Goal: Information Seeking & Learning: Learn about a topic

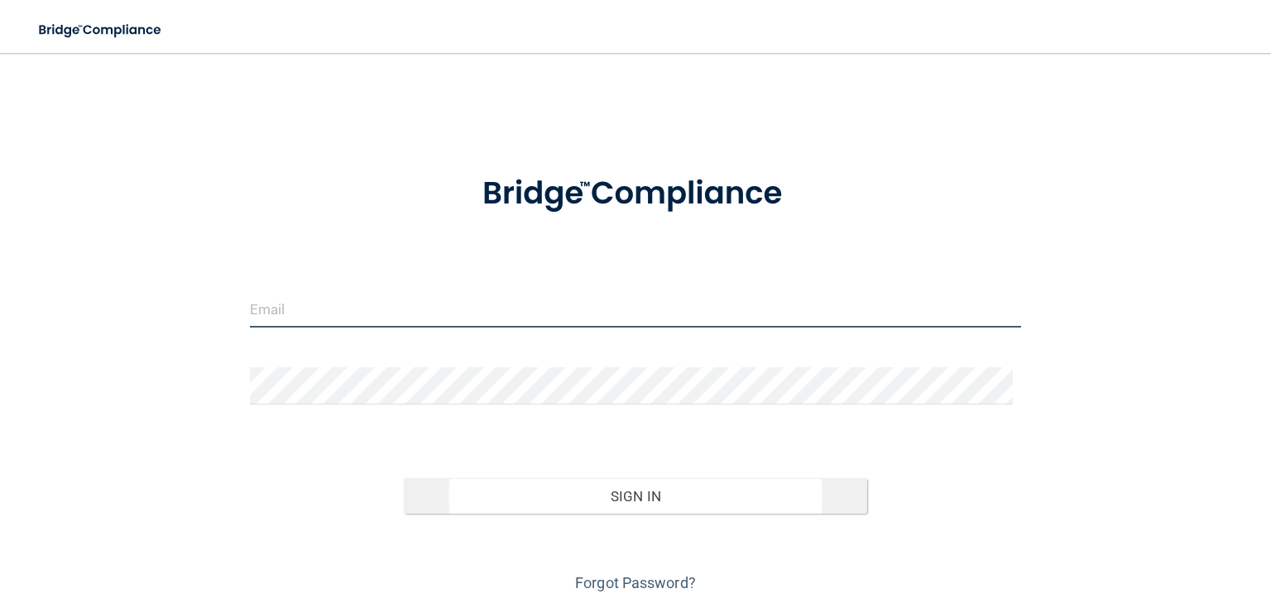
type input "[EMAIL_ADDRESS][DOMAIN_NAME]"
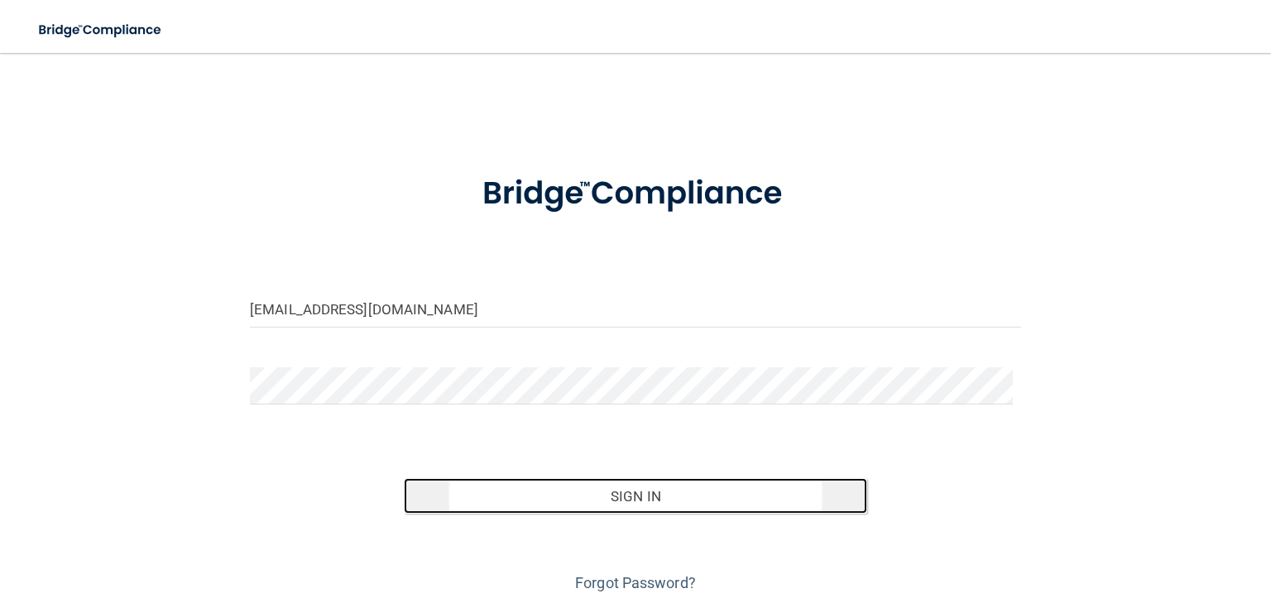
click at [624, 488] on button "Sign In" at bounding box center [635, 496] width 463 height 36
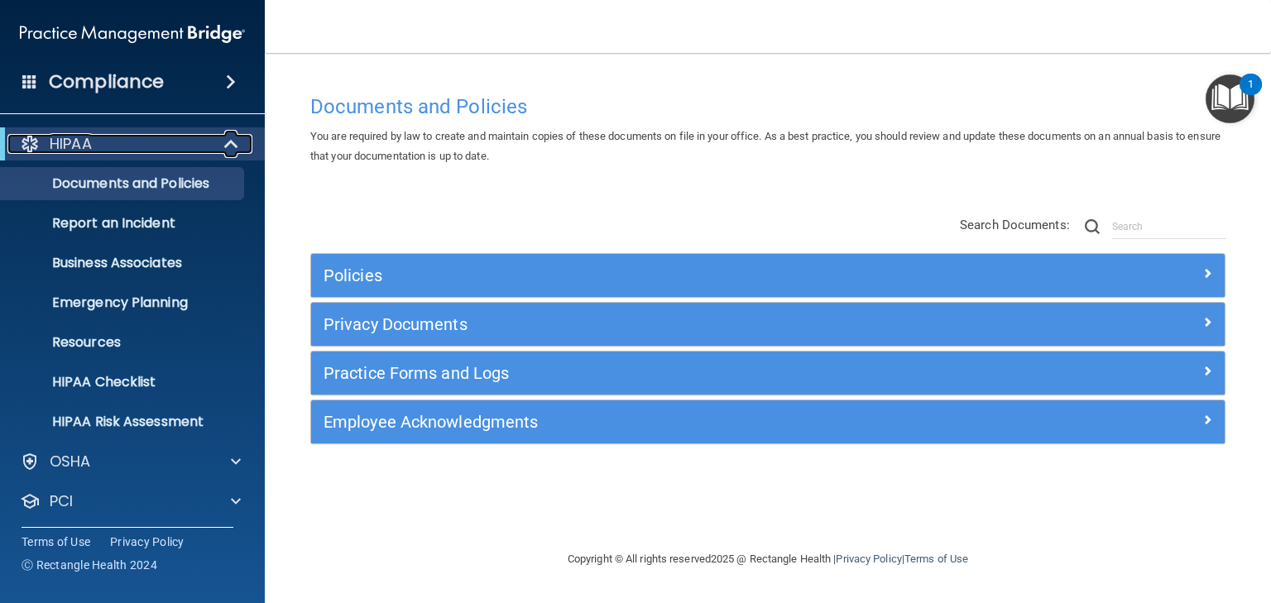
click at [96, 145] on div "HIPAA" at bounding box center [109, 144] width 204 height 20
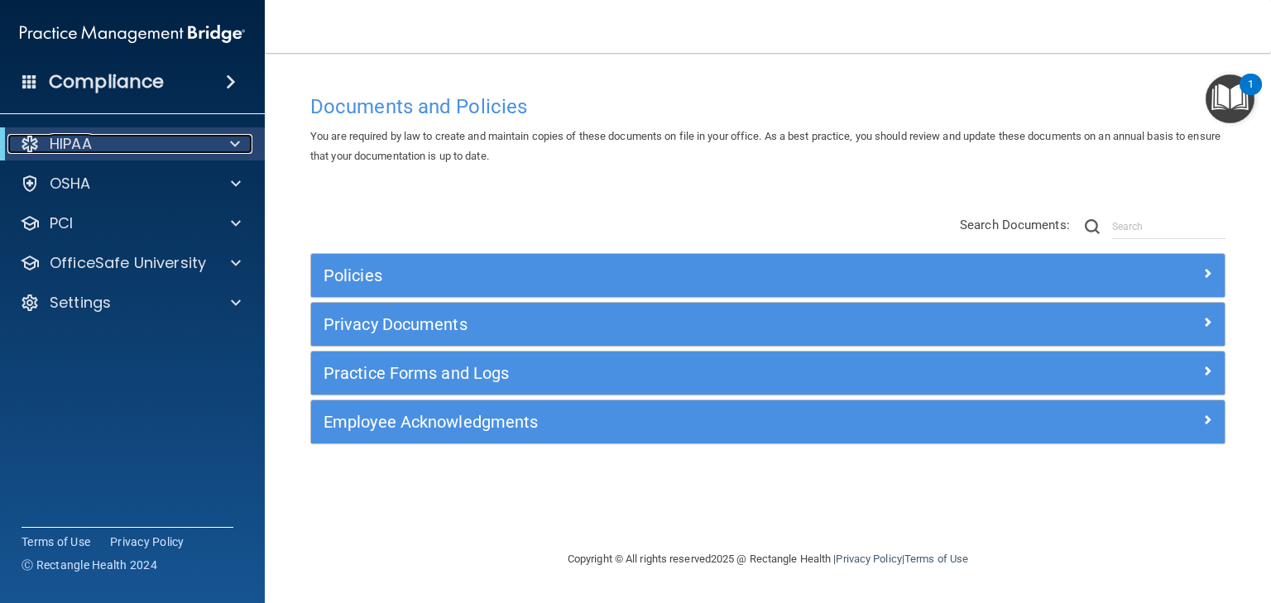
click at [98, 145] on div "HIPAA" at bounding box center [109, 144] width 204 height 20
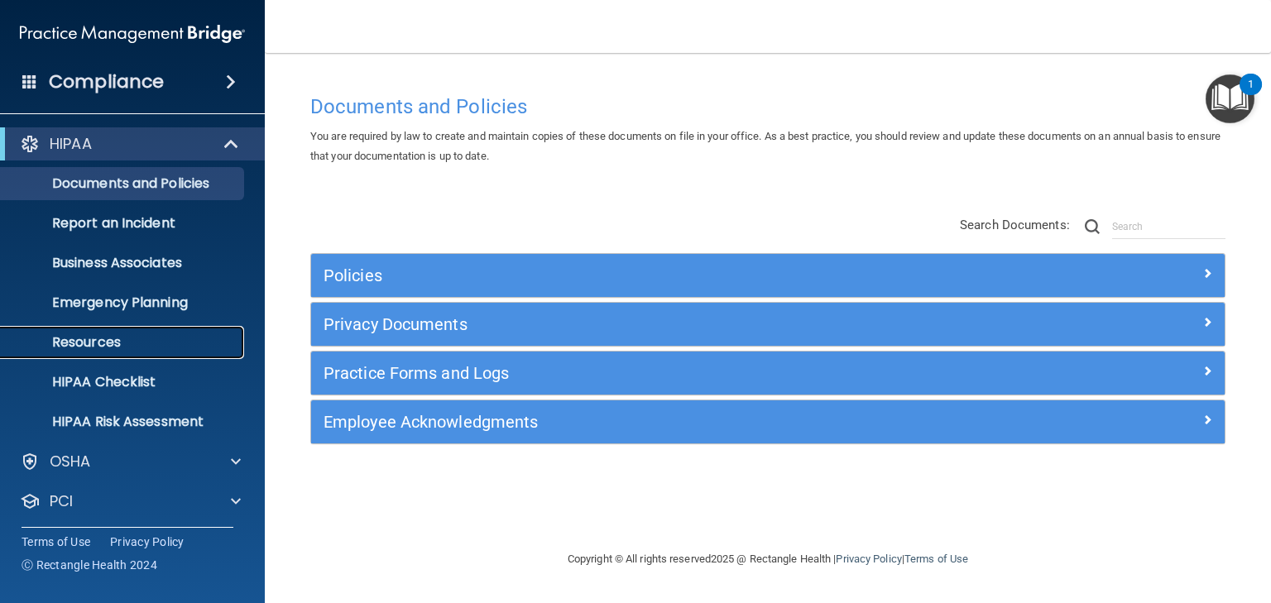
click at [143, 349] on p "Resources" at bounding box center [124, 342] width 226 height 17
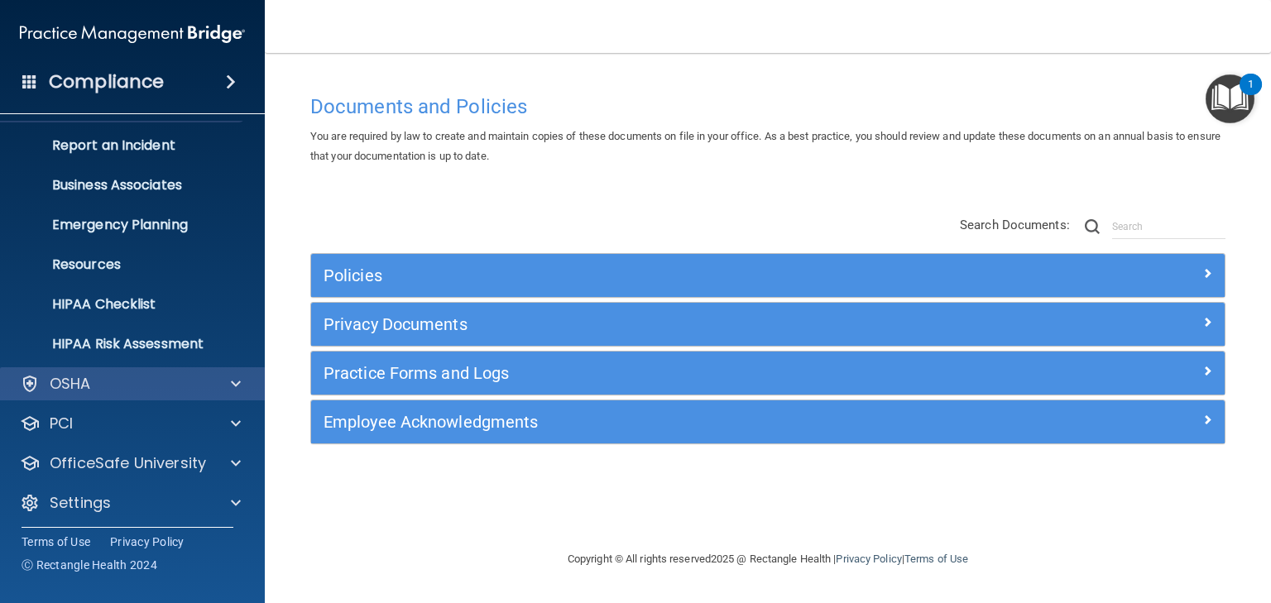
scroll to position [83, 0]
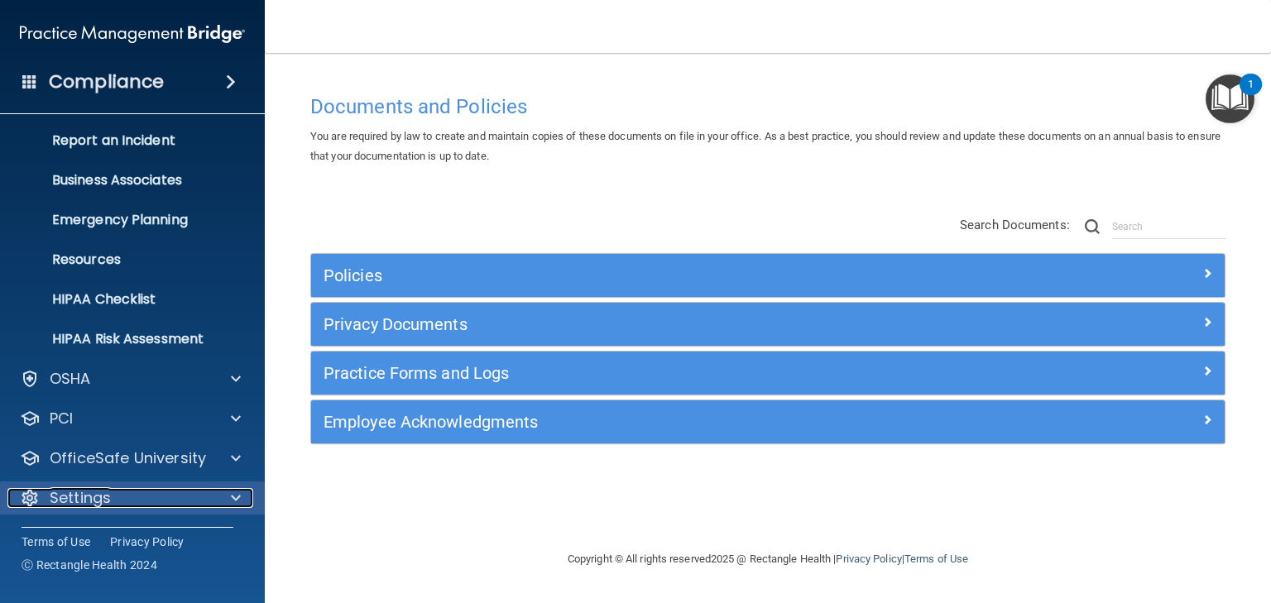
click at [229, 499] on div at bounding box center [233, 498] width 41 height 20
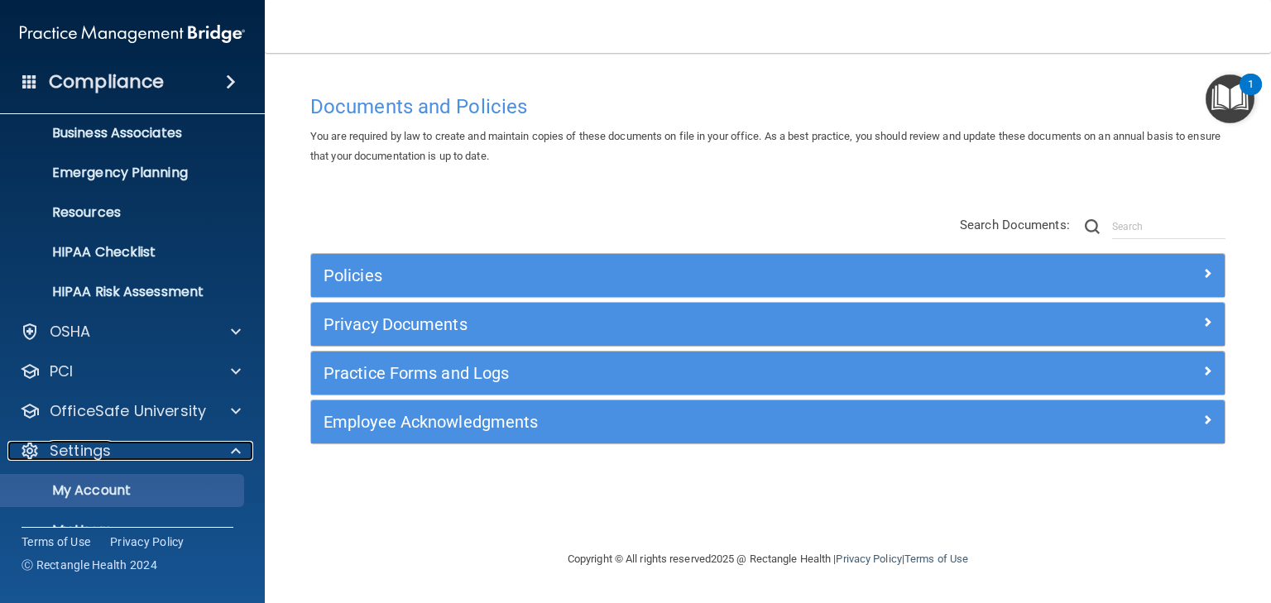
scroll to position [132, 0]
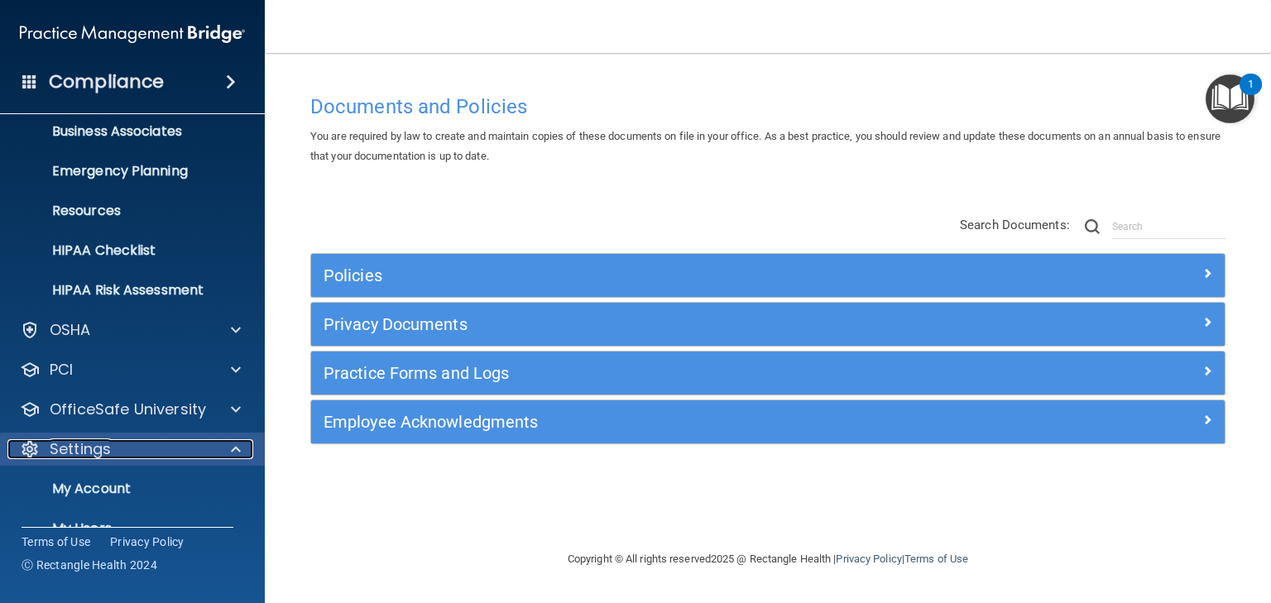
click at [238, 451] on span at bounding box center [236, 450] width 10 height 20
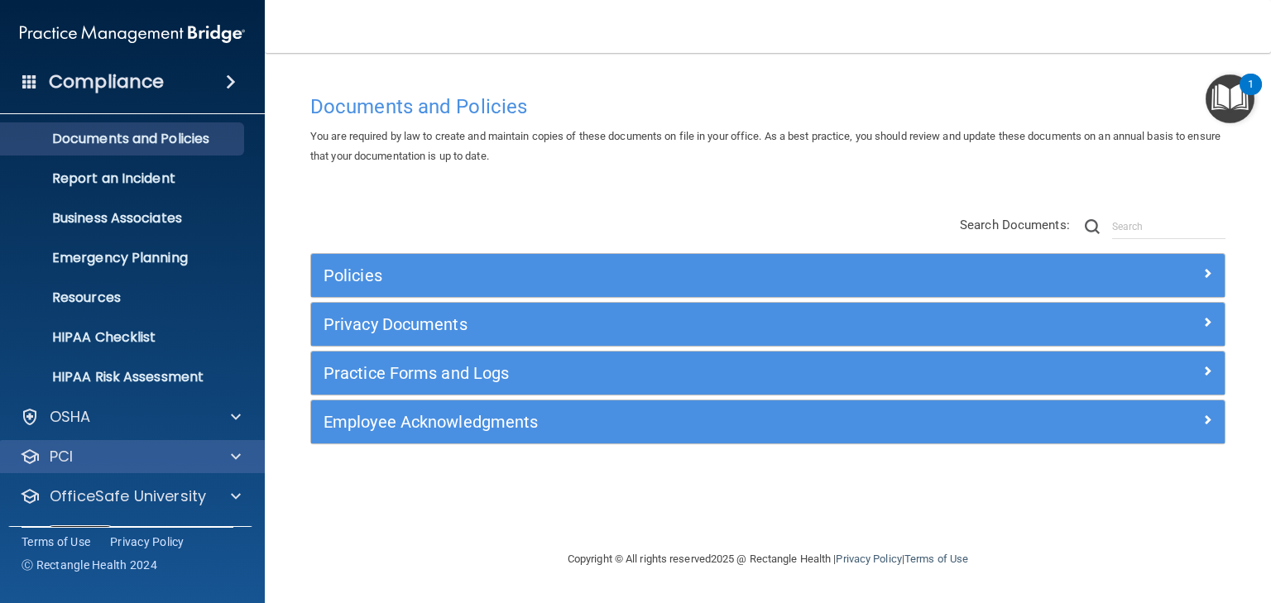
scroll to position [0, 0]
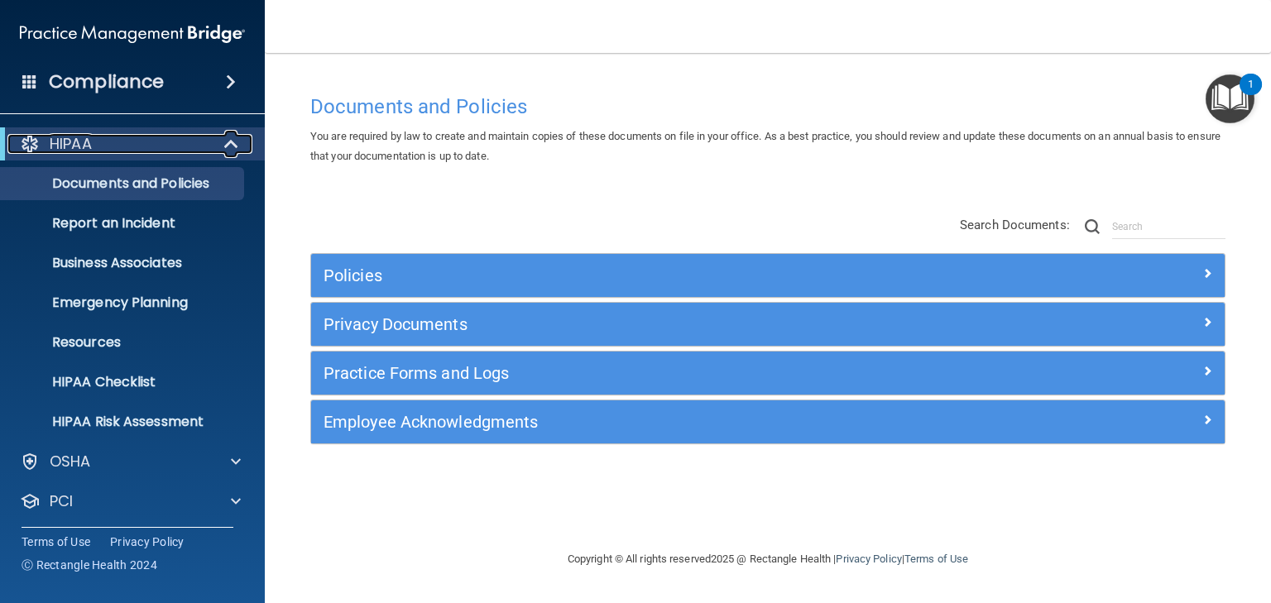
click at [228, 143] on span at bounding box center [233, 144] width 14 height 20
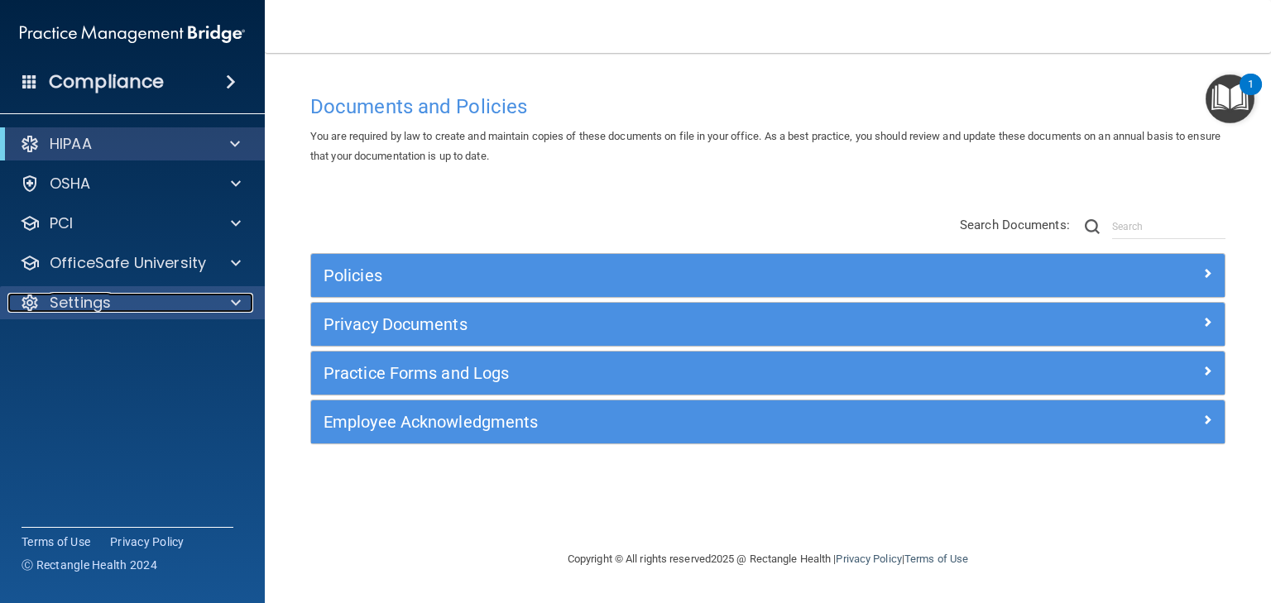
click at [228, 305] on div at bounding box center [233, 303] width 41 height 20
click at [236, 302] on span at bounding box center [236, 303] width 10 height 20
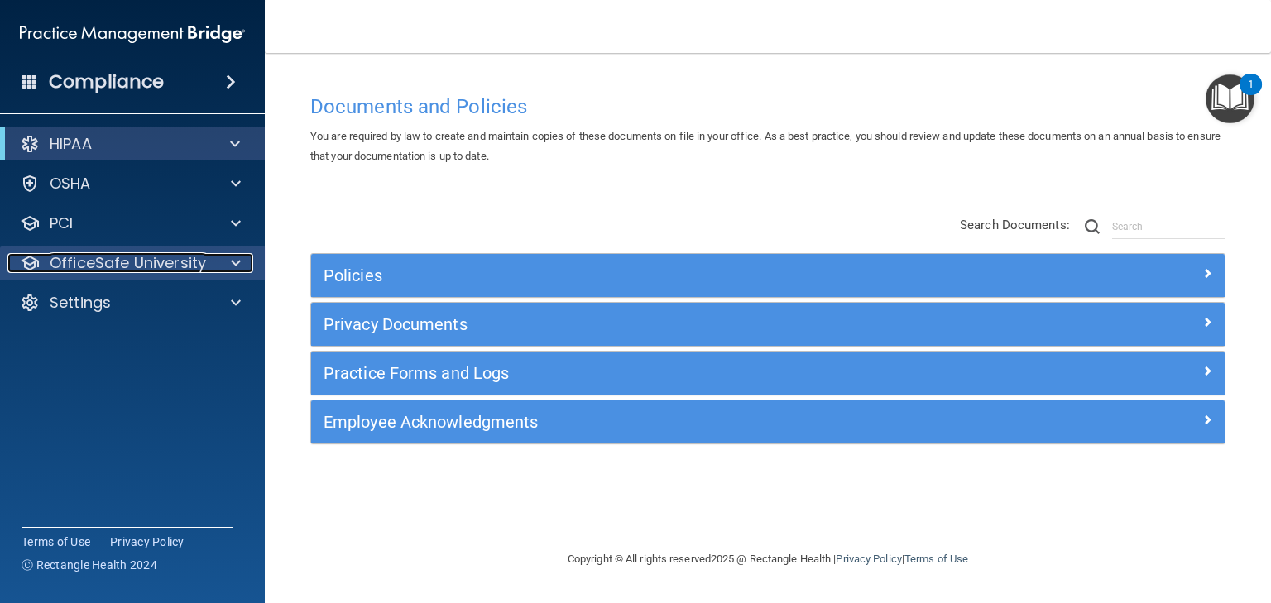
click at [227, 266] on div at bounding box center [233, 263] width 41 height 20
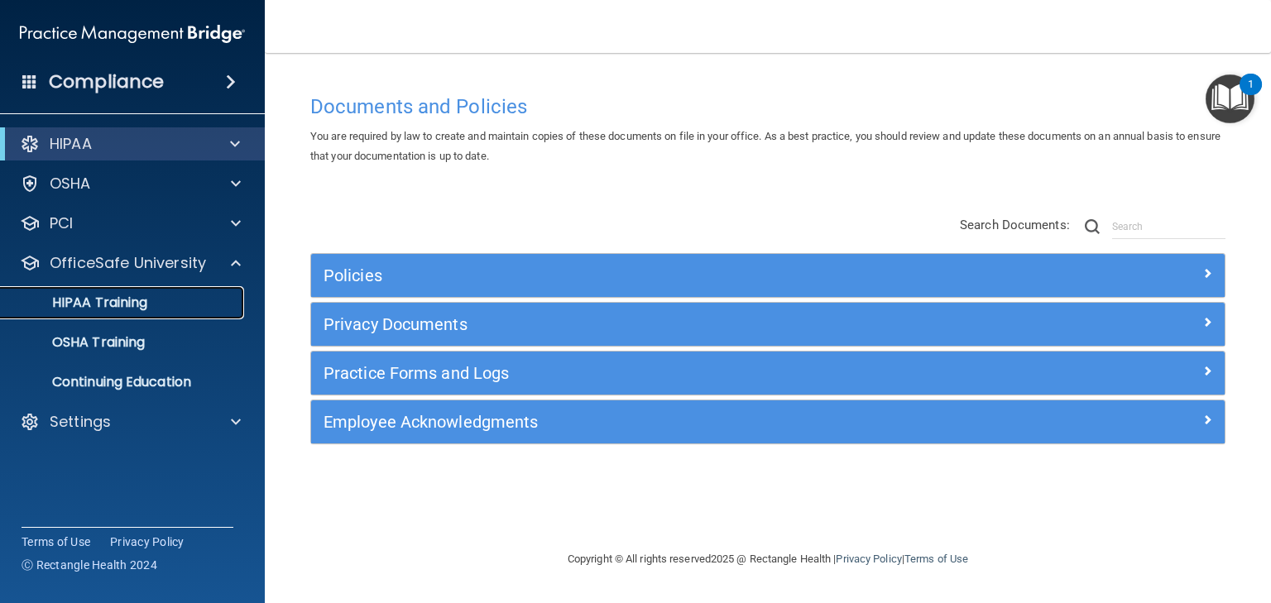
click at [151, 305] on div "HIPAA Training" at bounding box center [124, 303] width 226 height 17
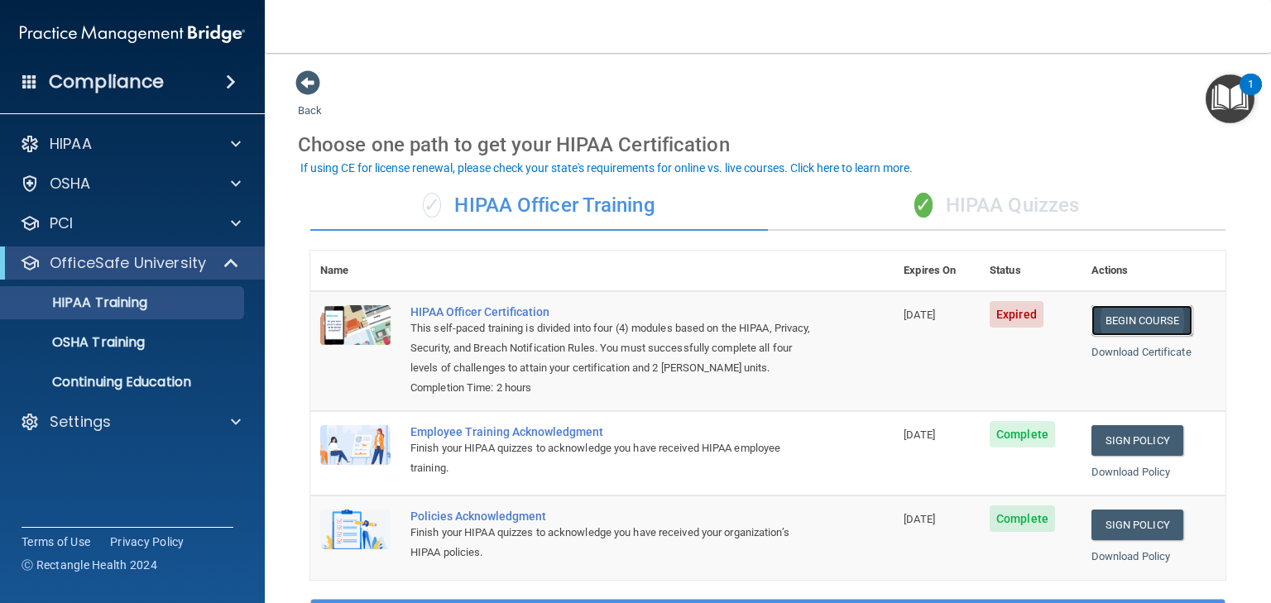
click at [1123, 320] on link "Begin Course" at bounding box center [1142, 320] width 101 height 31
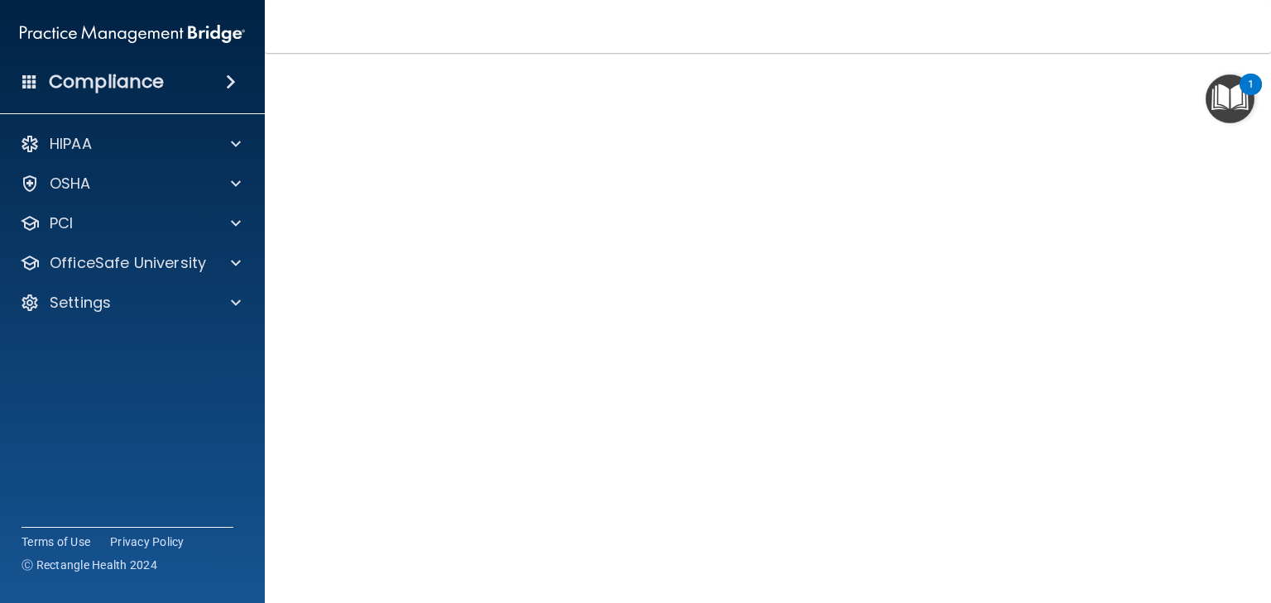
scroll to position [89, 0]
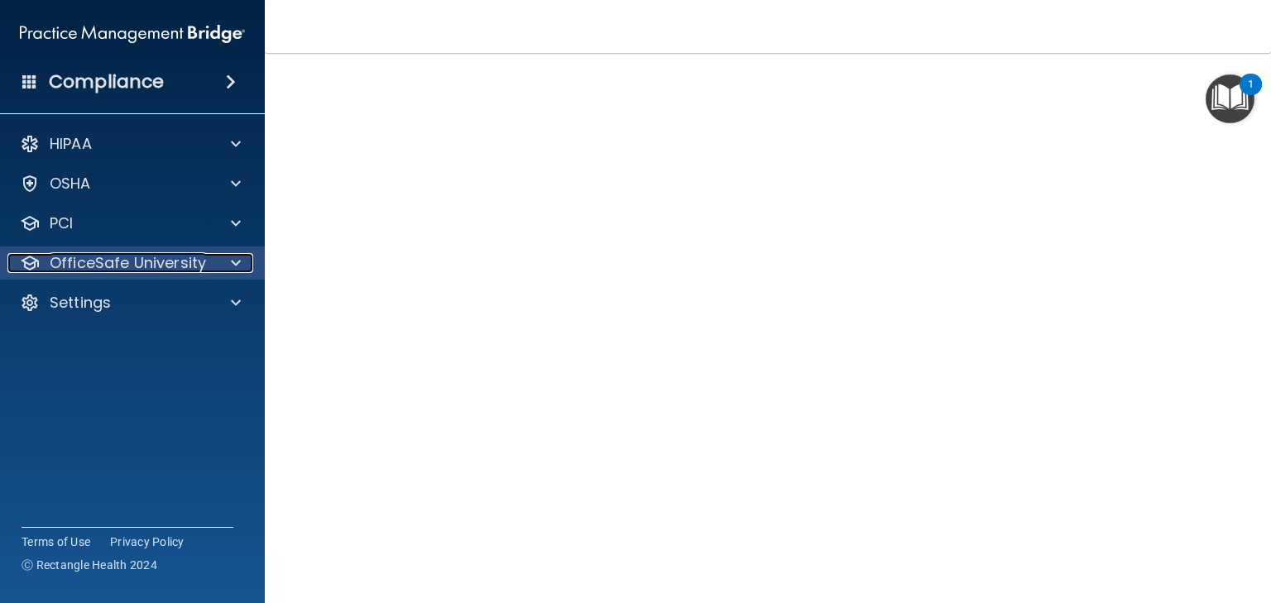
click at [235, 263] on span at bounding box center [236, 263] width 10 height 20
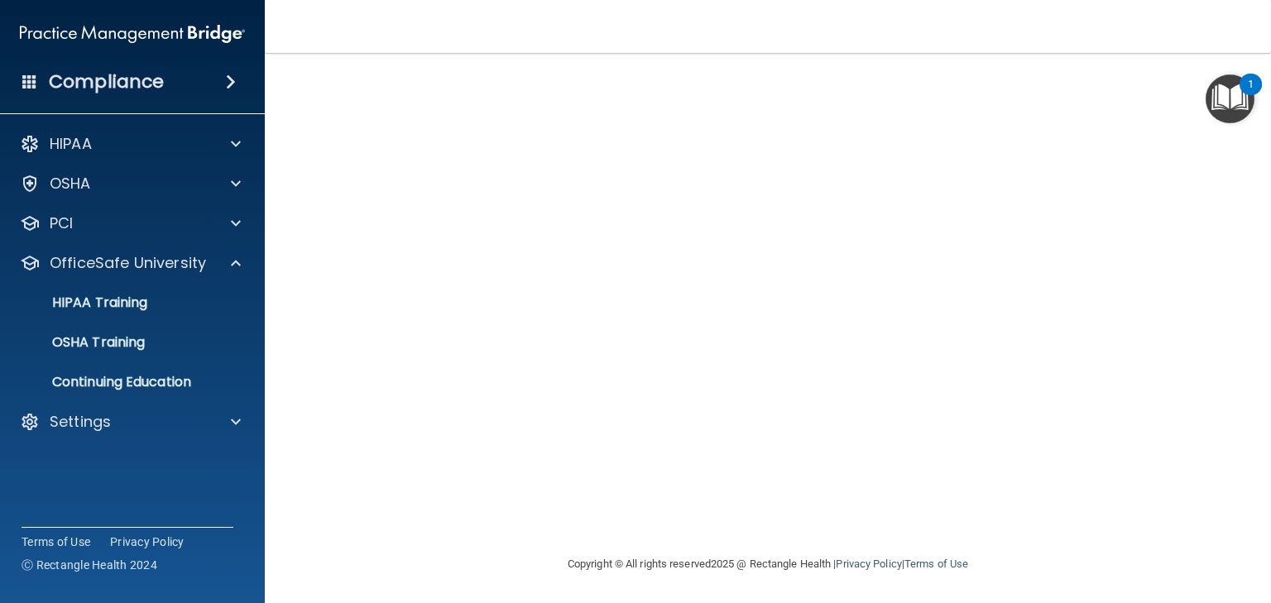
scroll to position [6, 0]
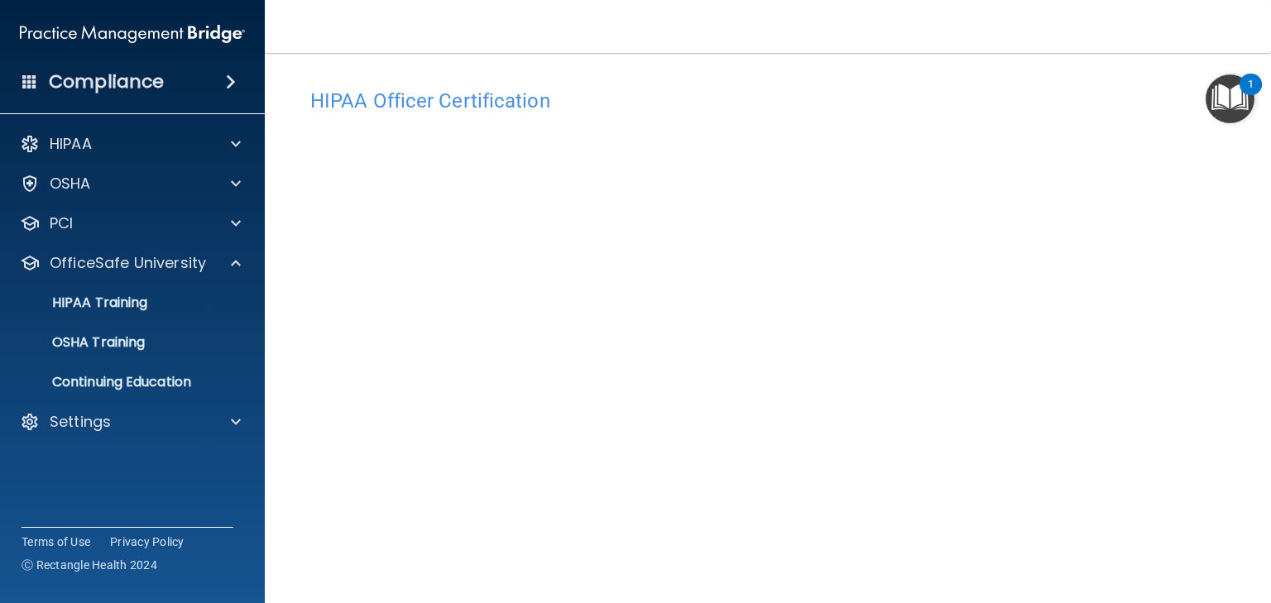
click at [1241, 93] on img "Open Resource Center, 1 new notification" at bounding box center [1230, 98] width 49 height 49
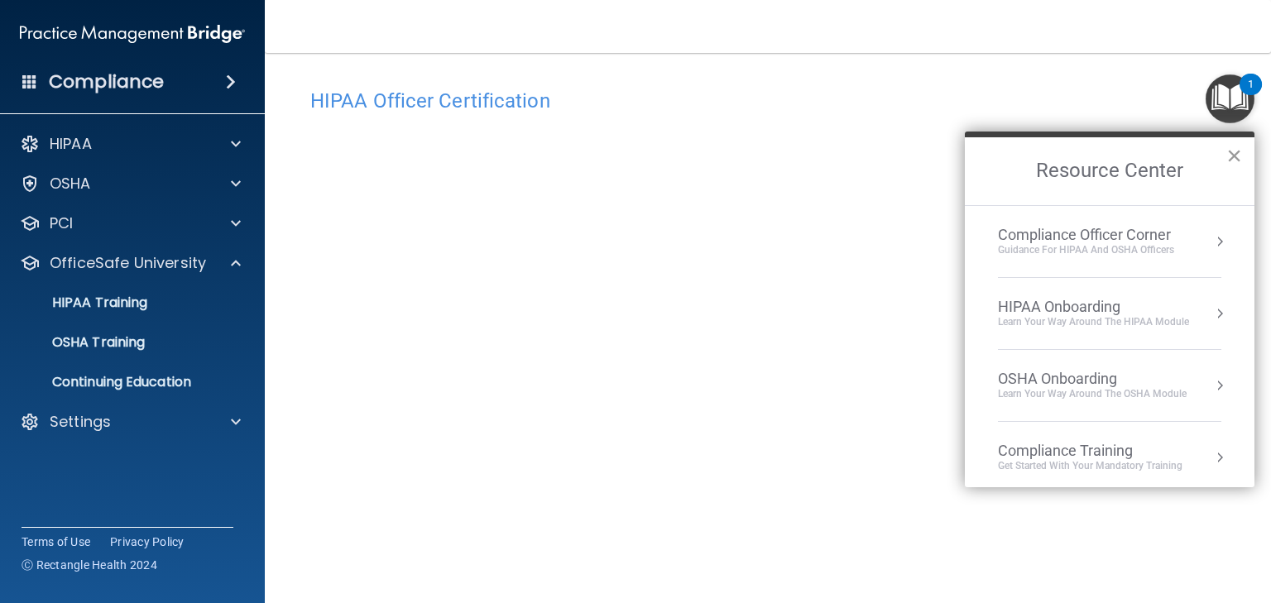
click at [1233, 150] on button "×" at bounding box center [1235, 155] width 16 height 26
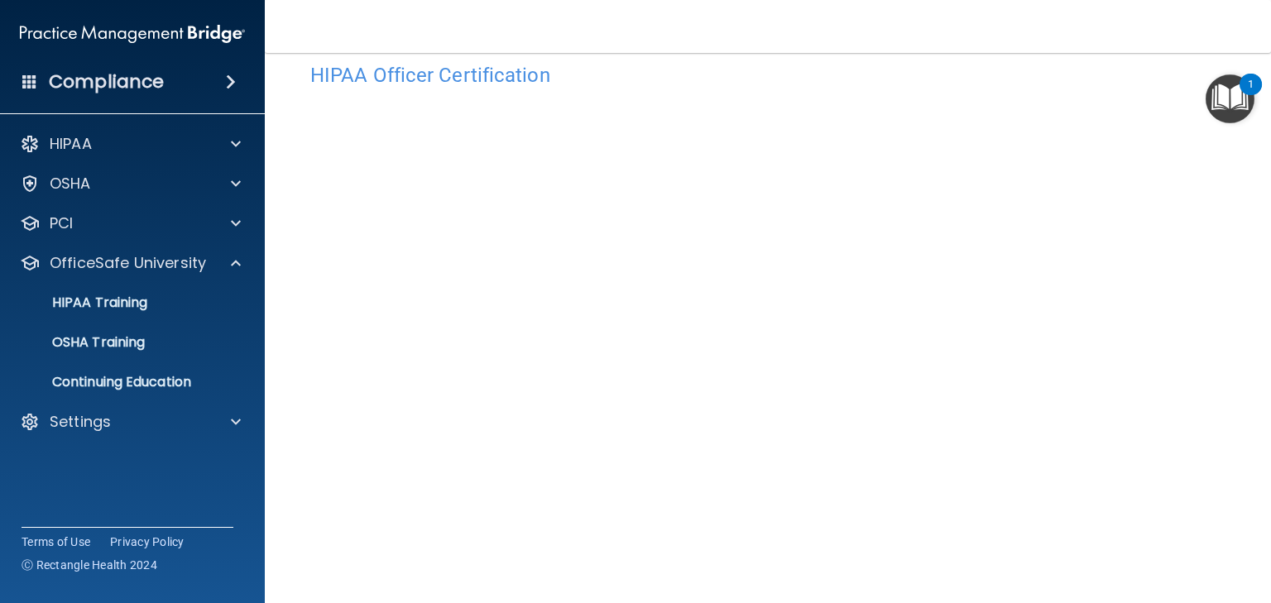
scroll to position [33, 0]
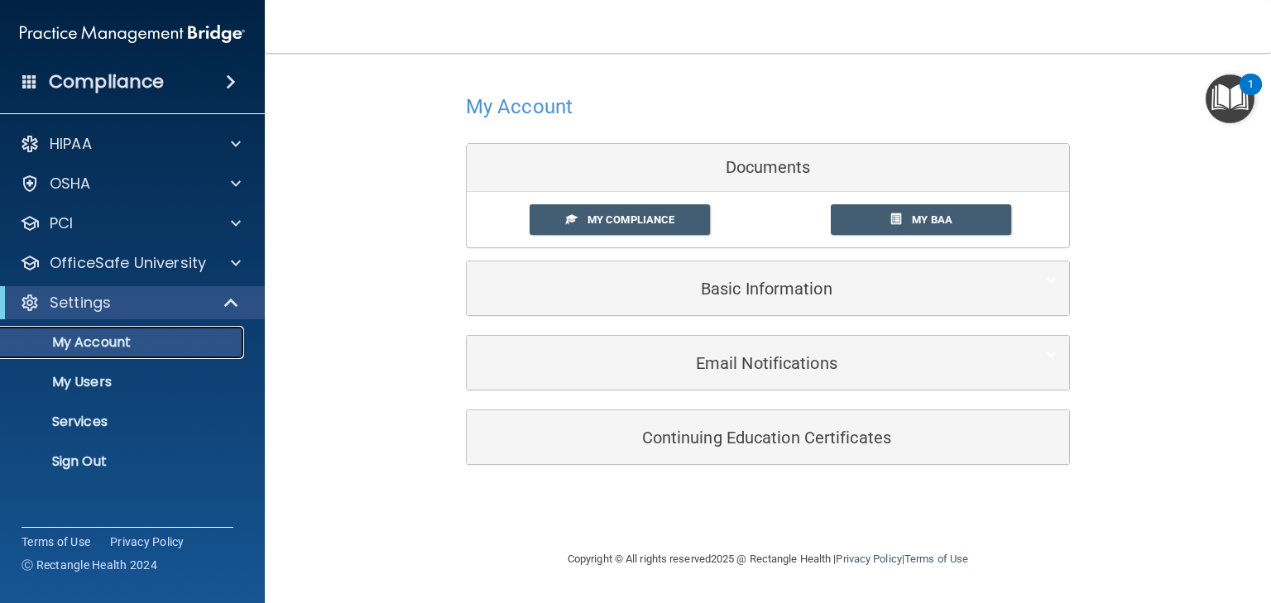
click at [202, 339] on p "My Account" at bounding box center [124, 342] width 226 height 17
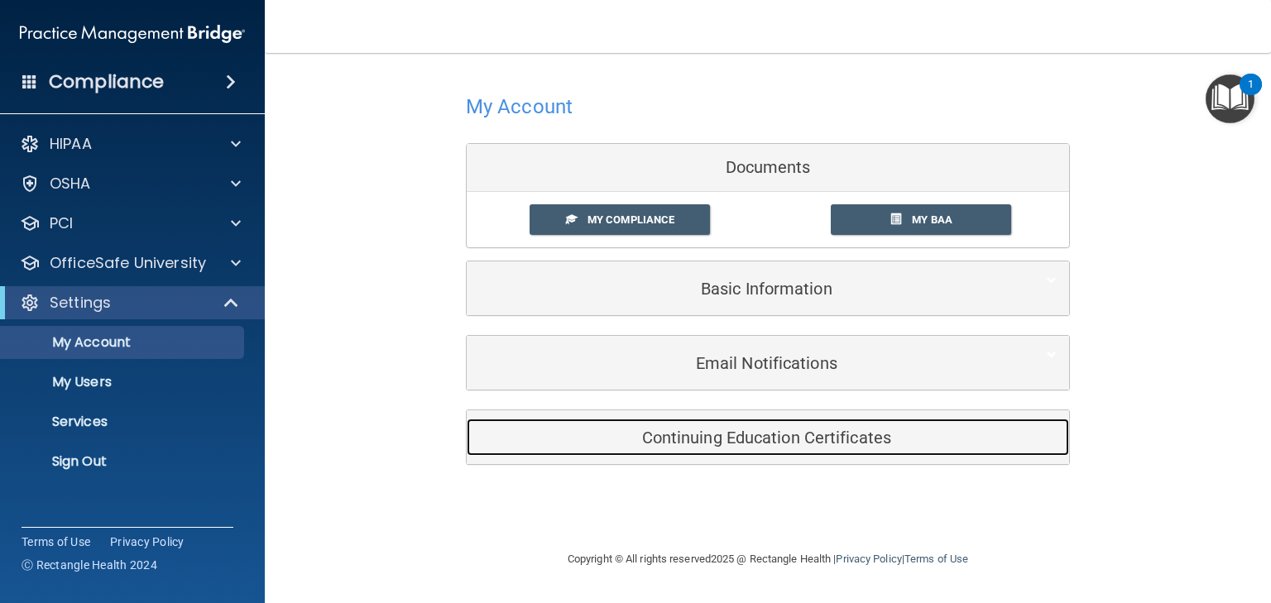
click at [675, 438] on h5 "Continuing Education Certificates" at bounding box center [742, 438] width 527 height 18
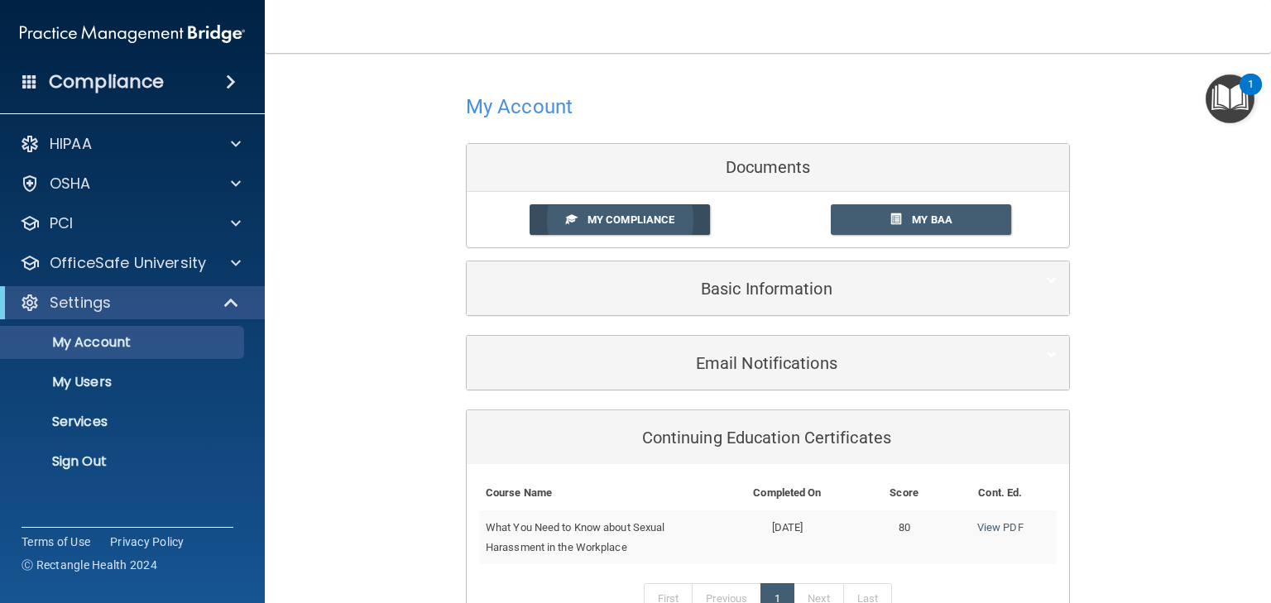
click at [627, 224] on span "My Compliance" at bounding box center [631, 220] width 87 height 12
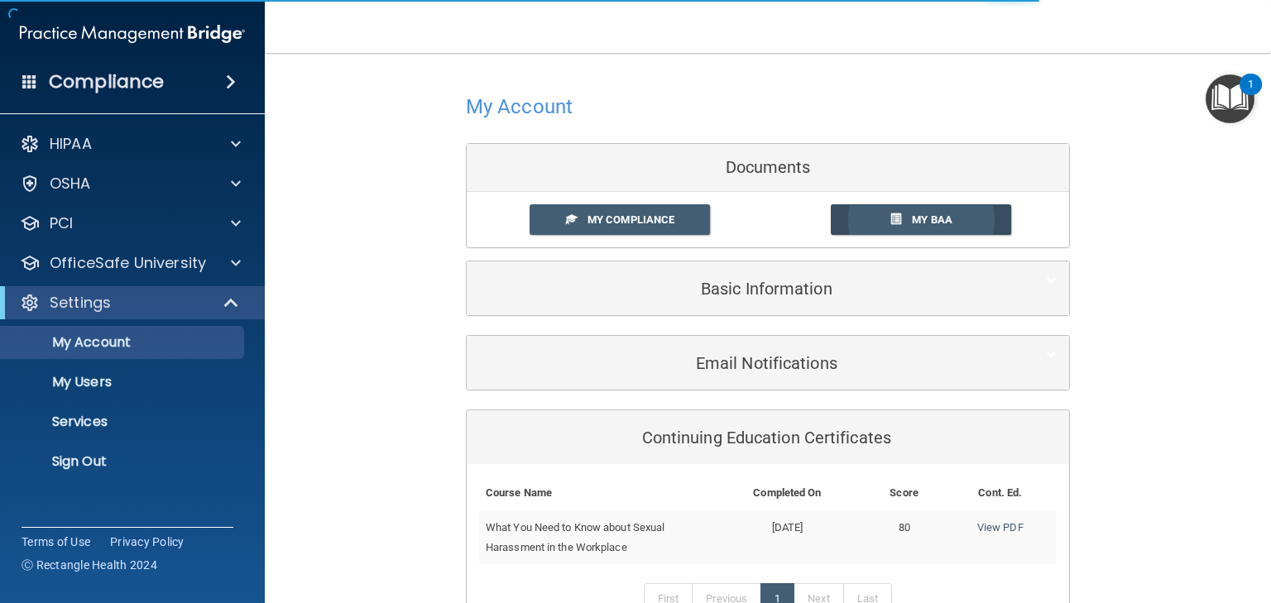
click at [872, 222] on link "My BAA" at bounding box center [921, 219] width 181 height 31
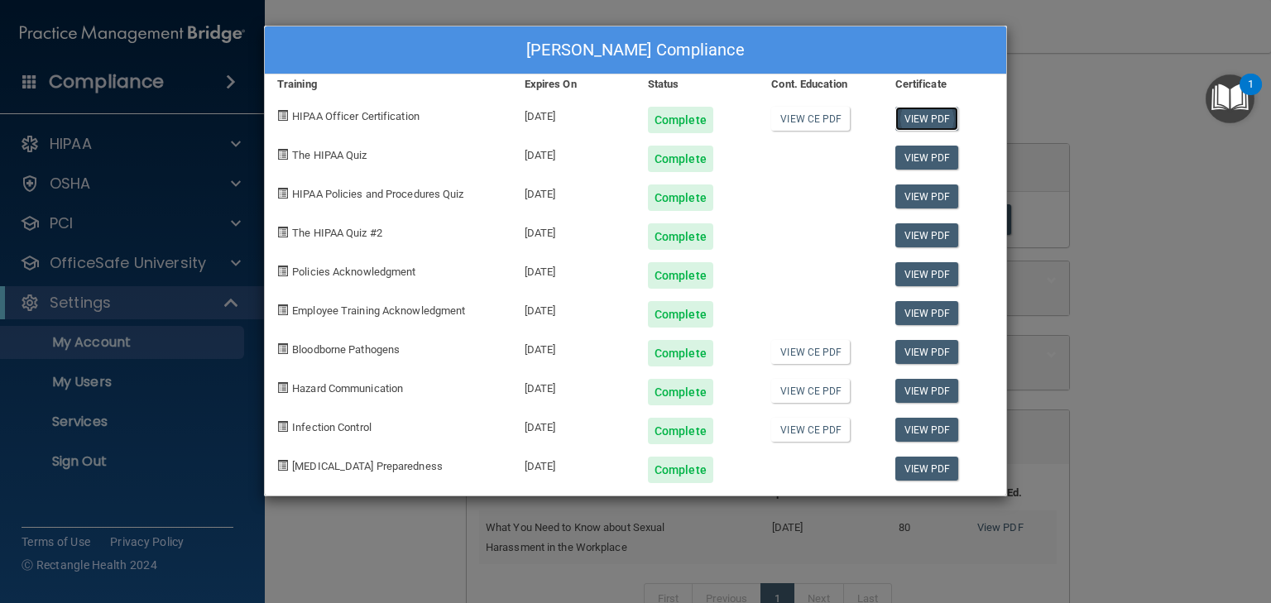
click at [903, 118] on link "View PDF" at bounding box center [928, 119] width 64 height 24
